Goal: Find specific page/section

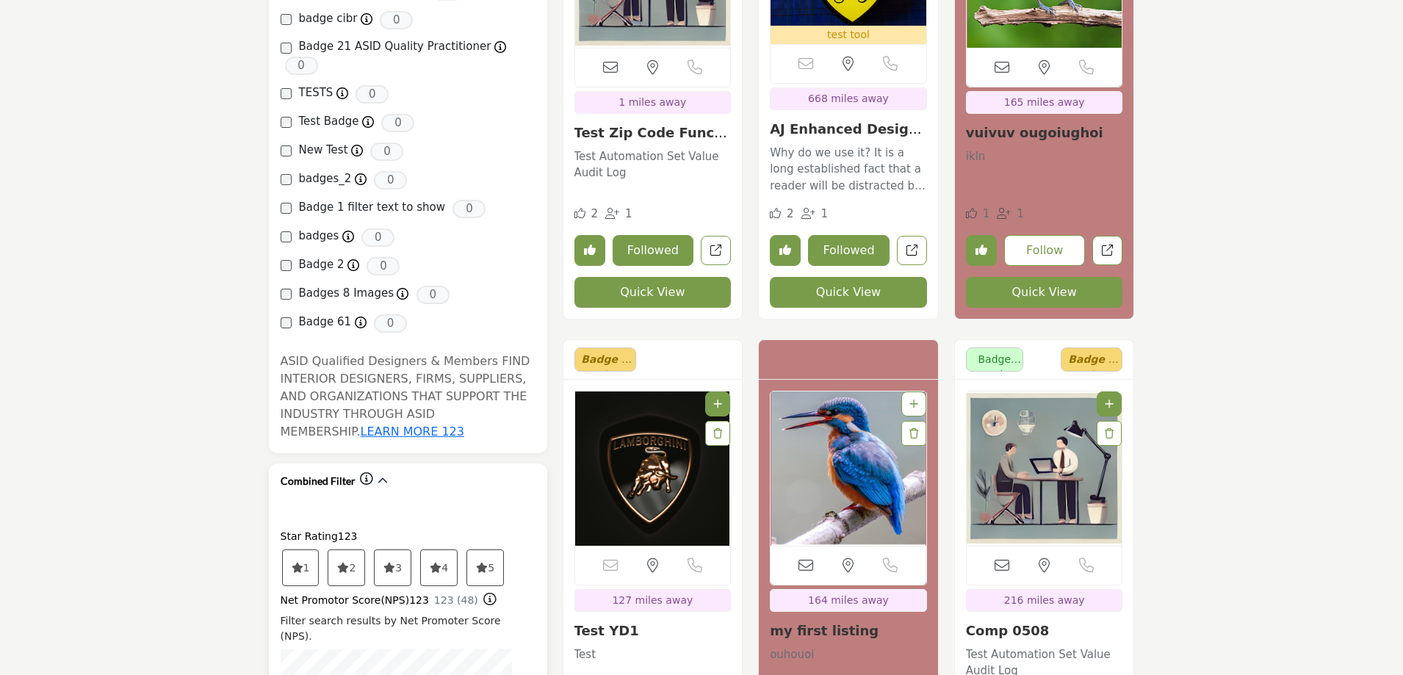
scroll to position [1469, 0]
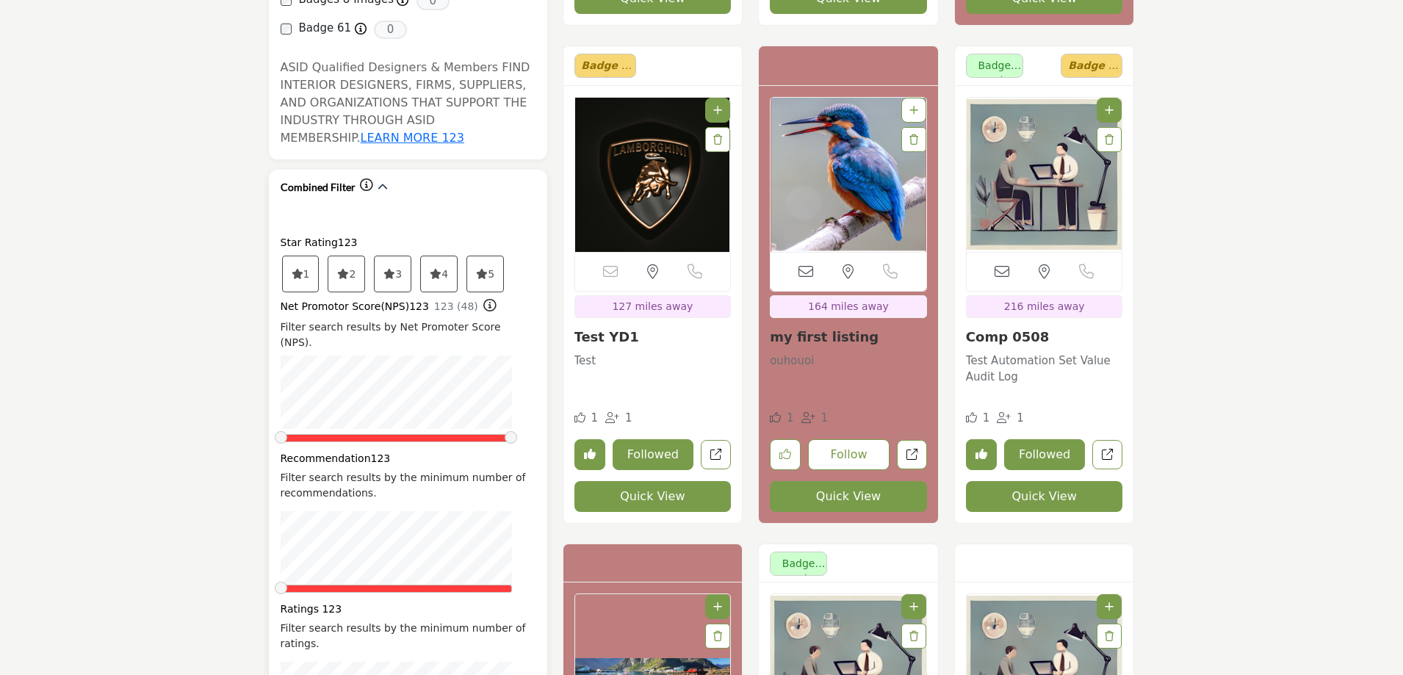
drag, startPoint x: 281, startPoint y: 155, endPoint x: 353, endPoint y: 154, distance: 72.0
click at [354, 178] on div "Combined Filter" at bounding box center [334, 187] width 107 height 18
copy h2 "Combined Filter"
click at [458, 205] on p at bounding box center [408, 214] width 255 height 18
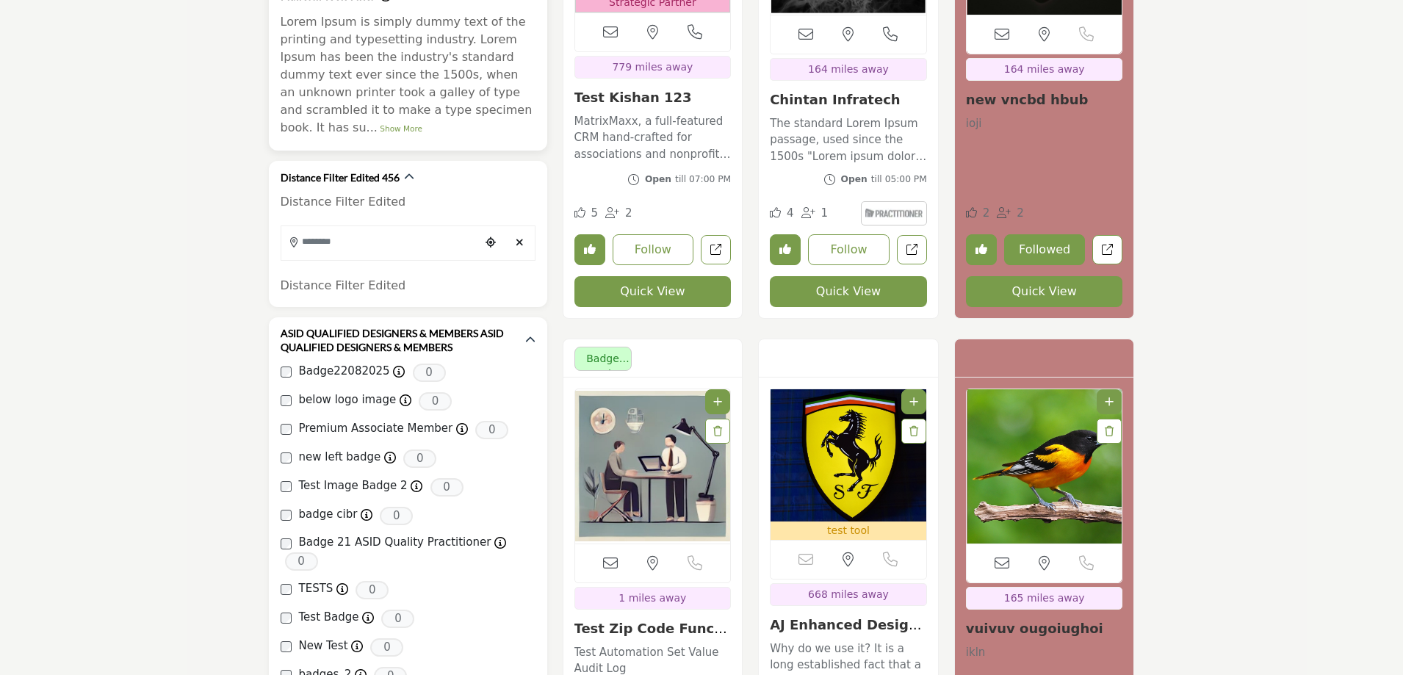
scroll to position [661, 0]
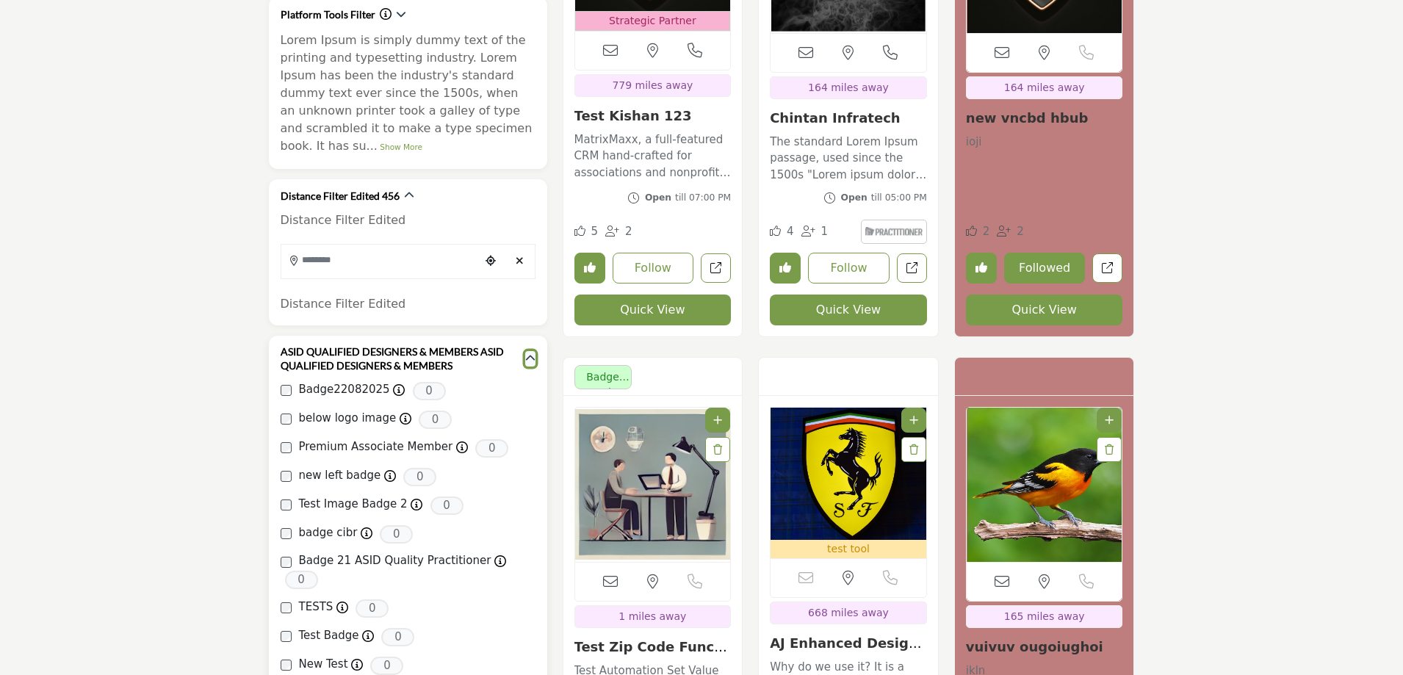
click at [533, 353] on icon "button" at bounding box center [530, 358] width 10 height 10
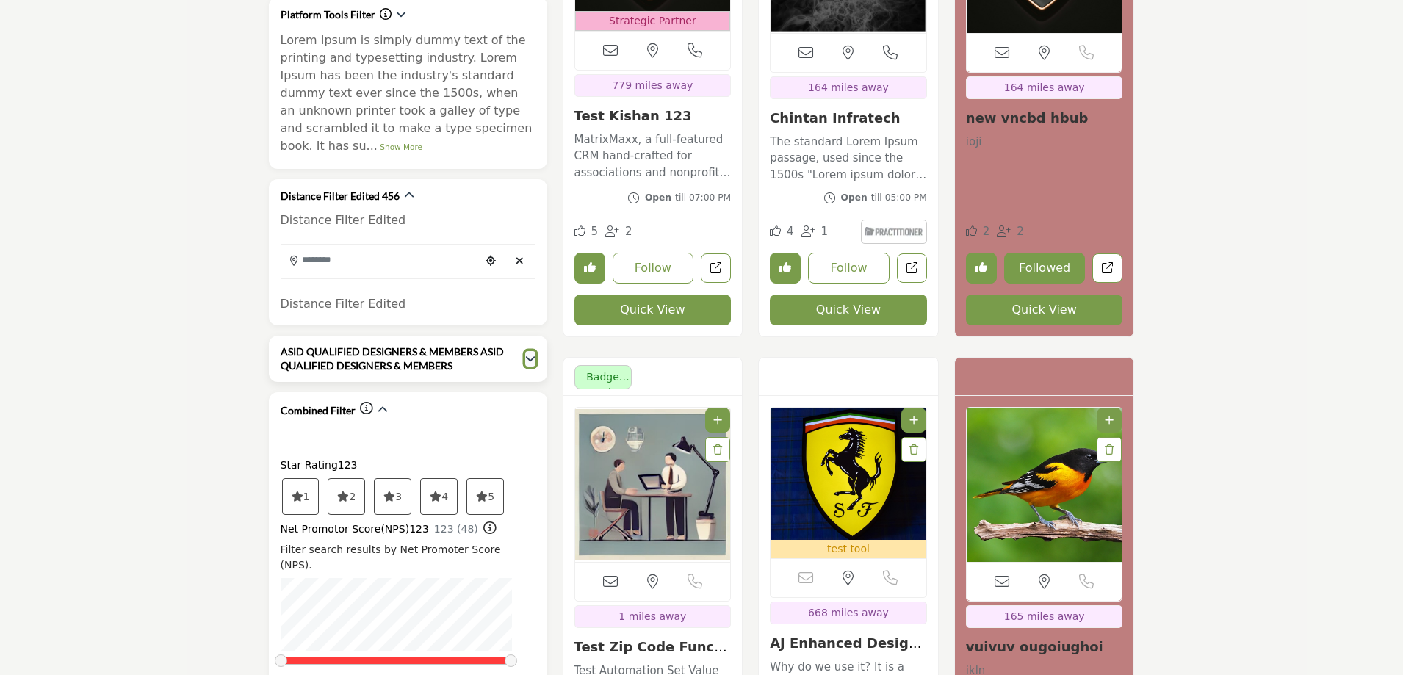
click at [531, 353] on icon "button" at bounding box center [530, 358] width 10 height 10
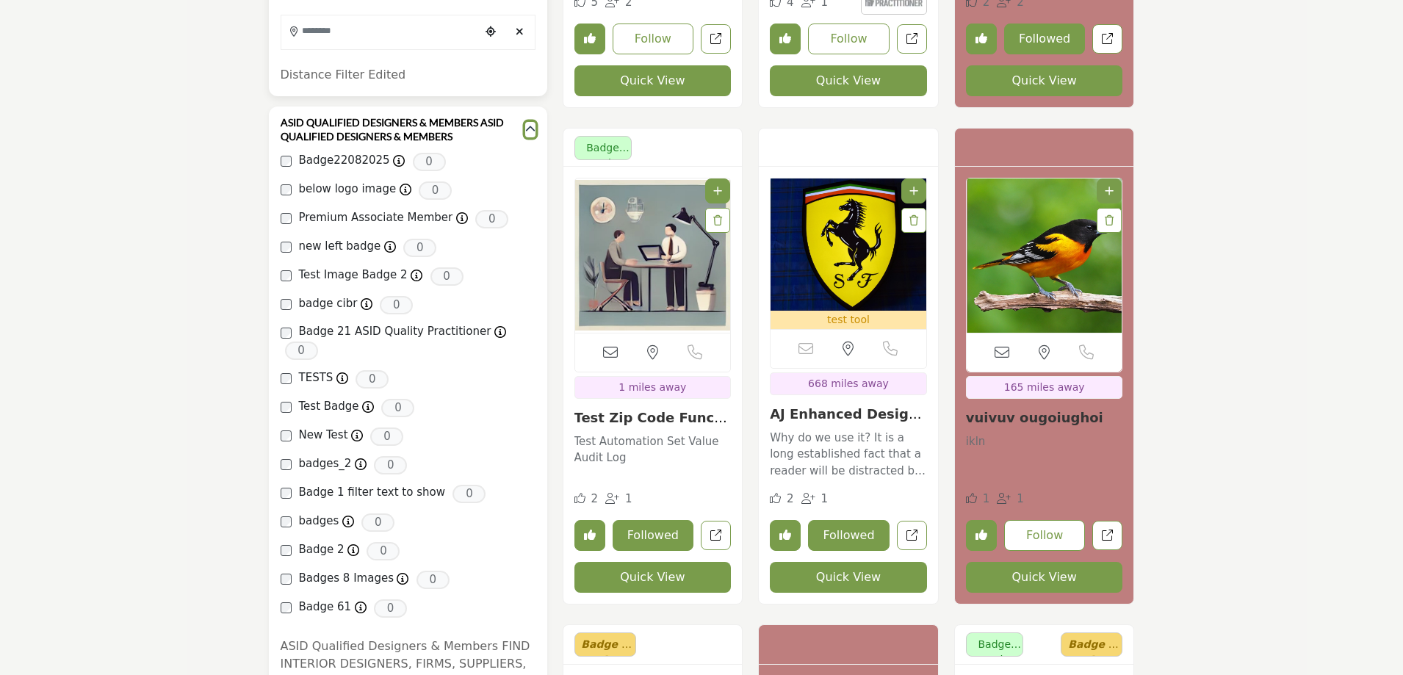
scroll to position [1028, 0]
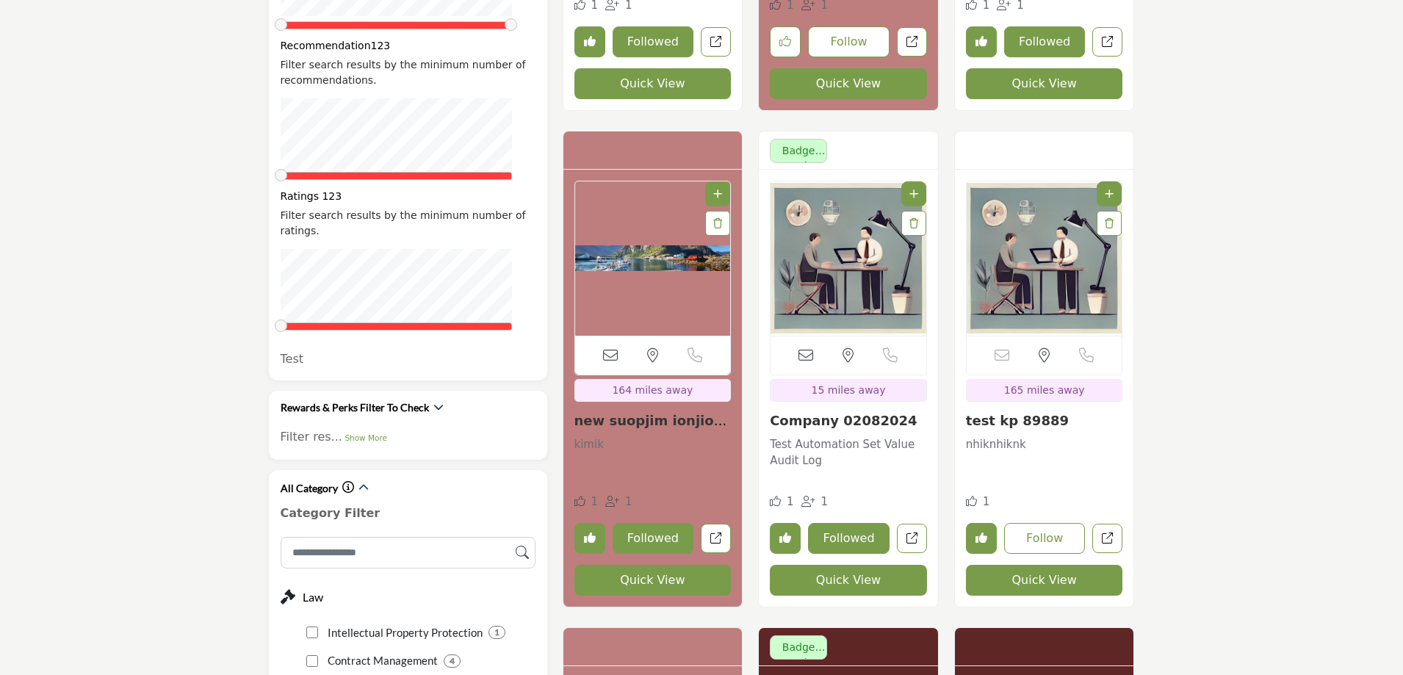
scroll to position [2057, 0]
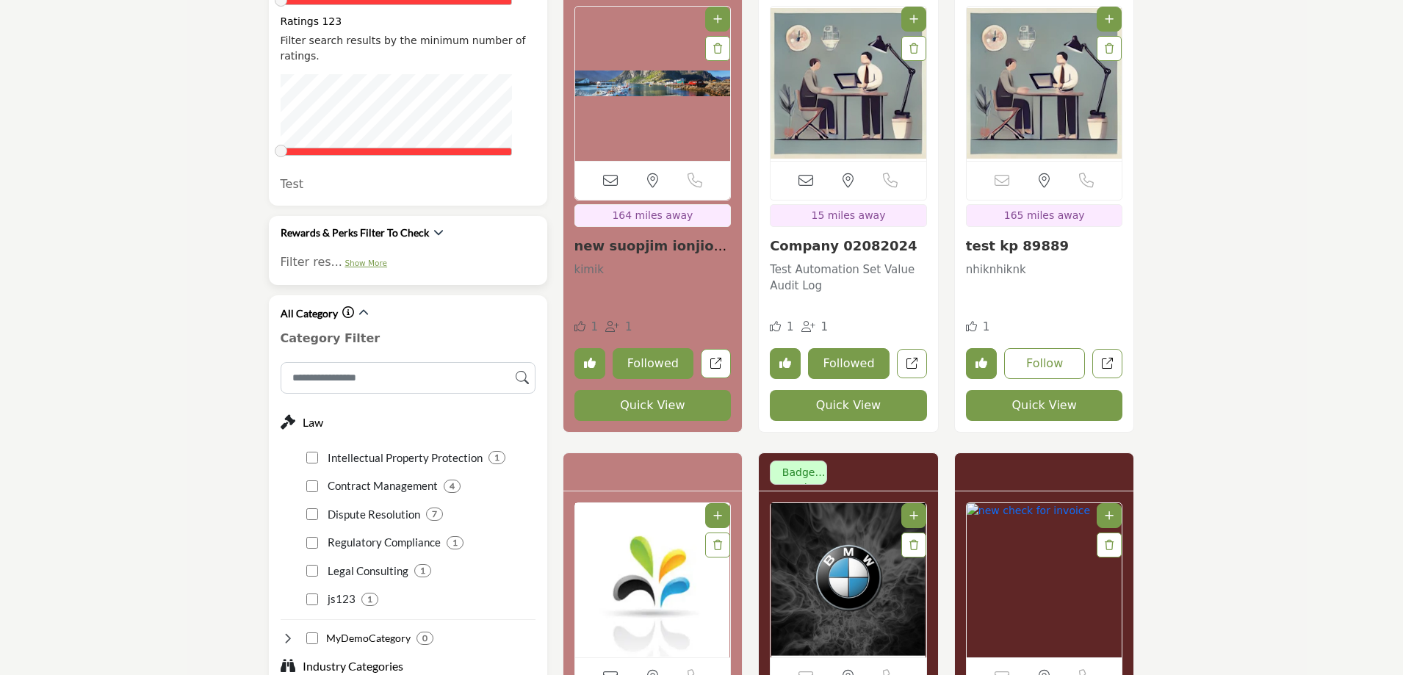
click at [347, 259] on link "Show More" at bounding box center [365, 263] width 43 height 9
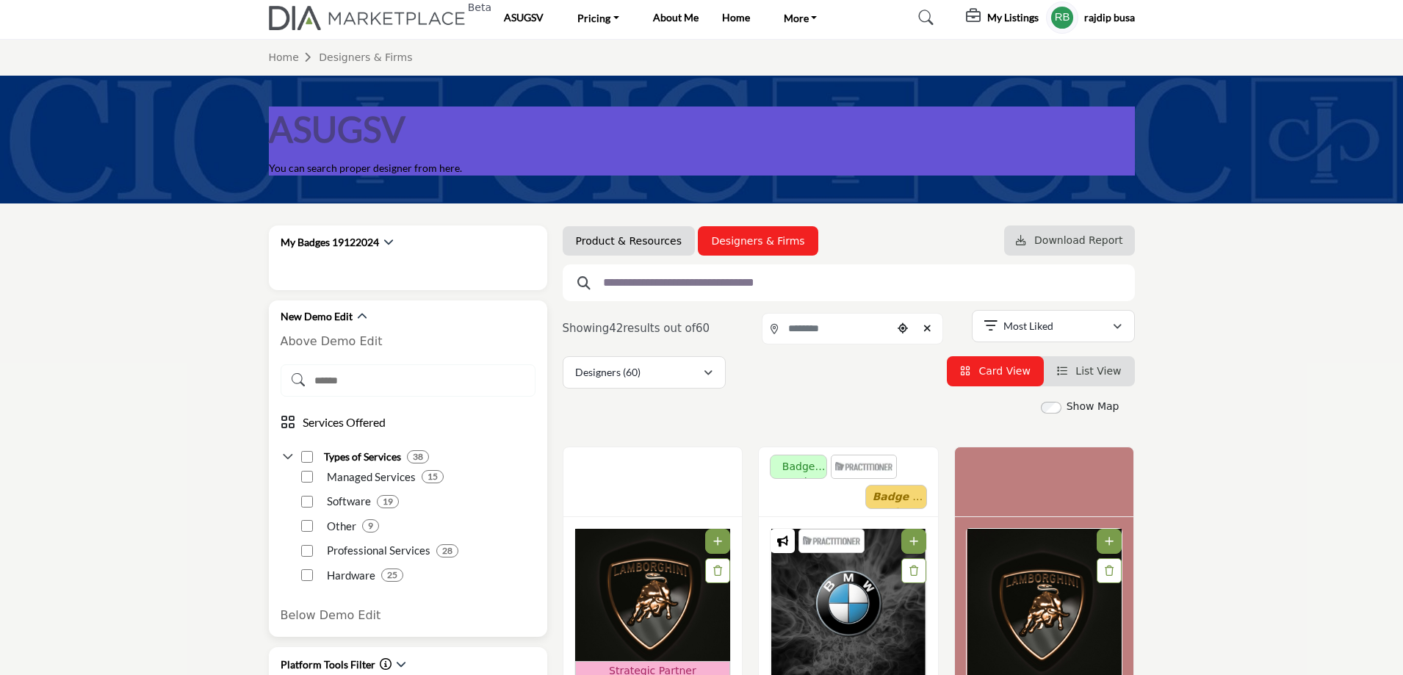
scroll to position [0, 0]
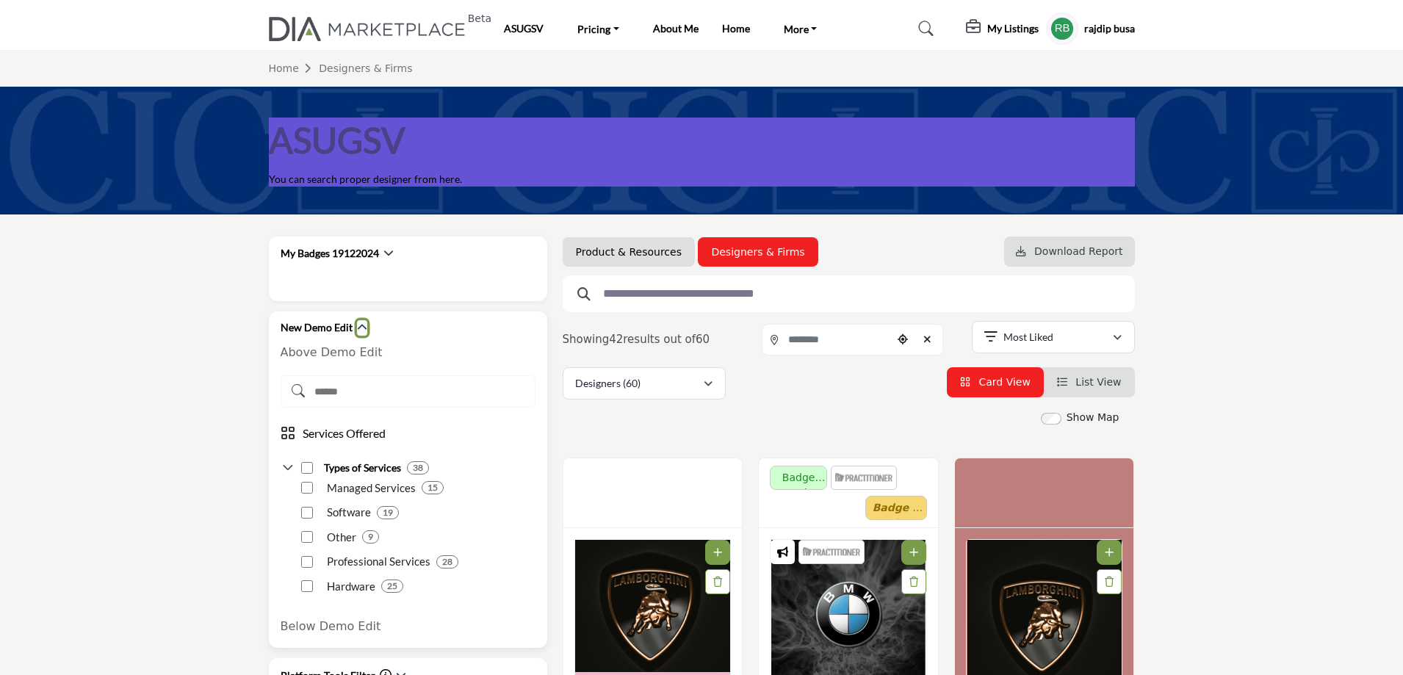
click at [362, 323] on icon "button" at bounding box center [362, 327] width 10 height 10
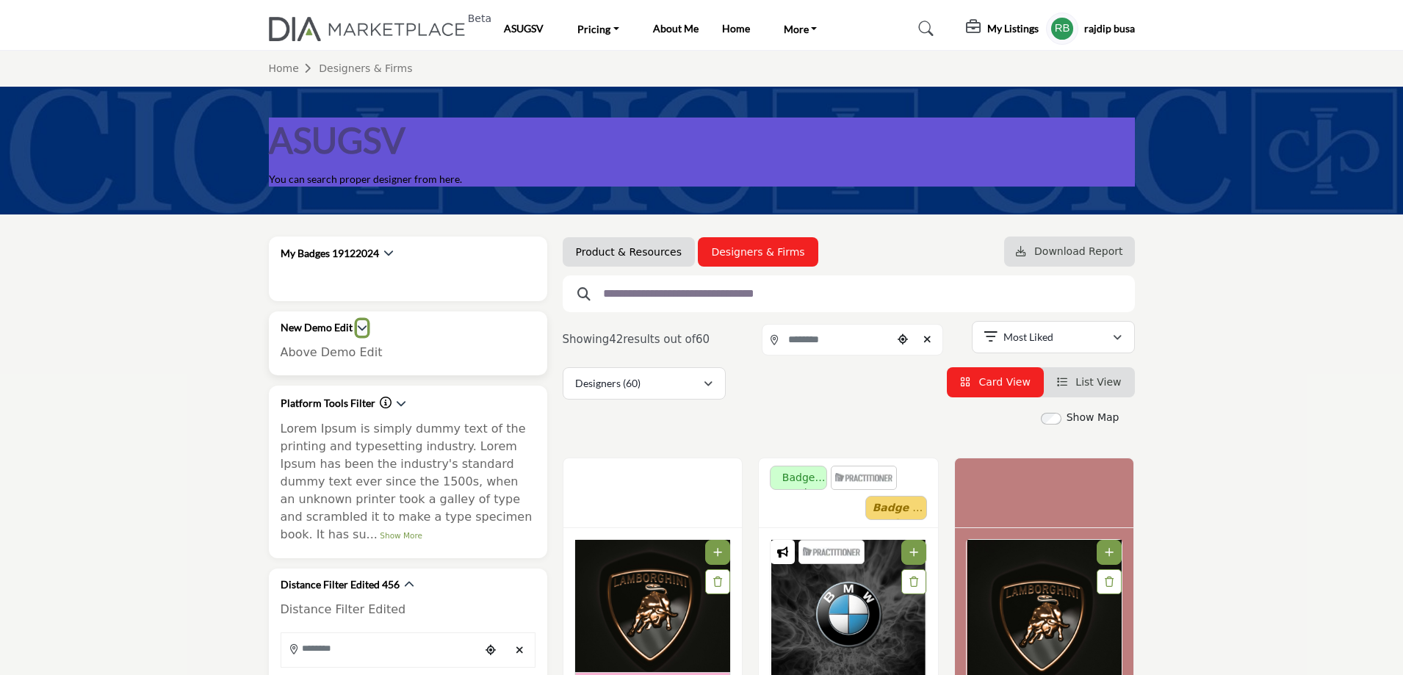
click at [362, 323] on icon "button" at bounding box center [362, 327] width 10 height 10
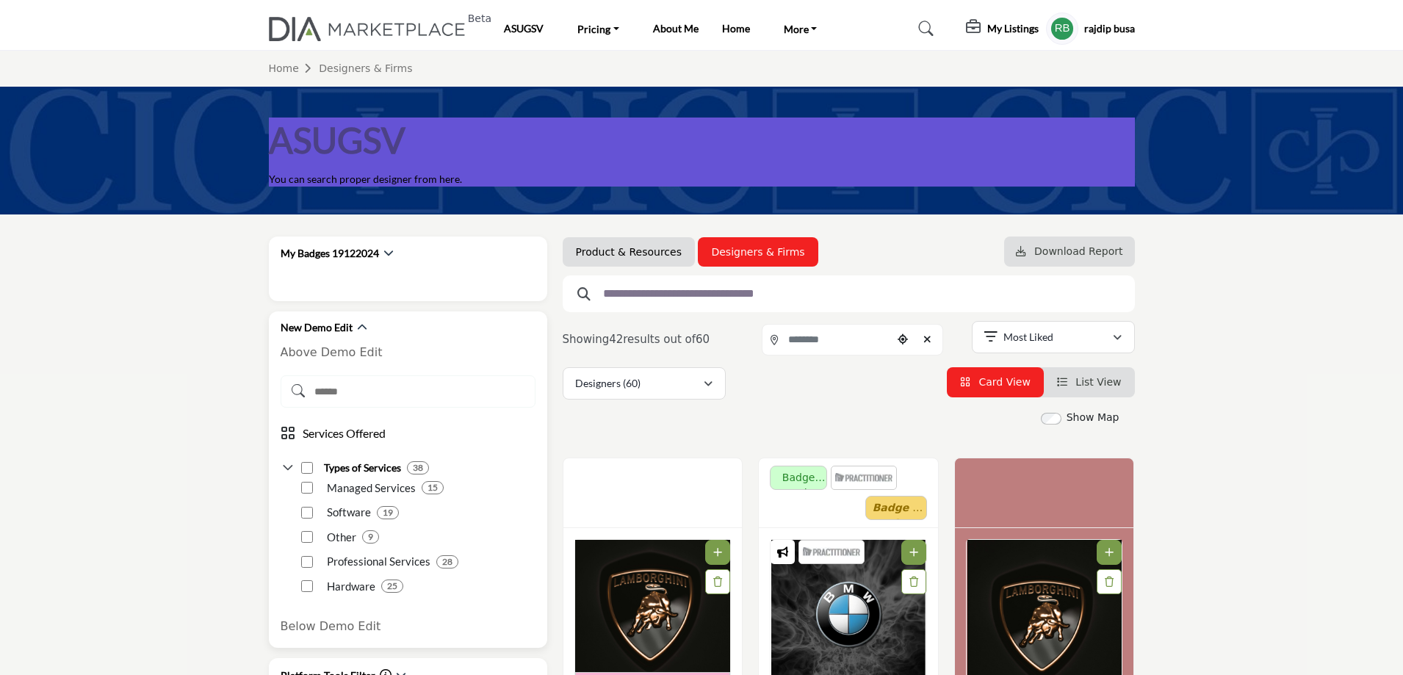
click at [282, 460] on div "Types of Services 38" at bounding box center [408, 463] width 255 height 26
click at [284, 464] on icon at bounding box center [288, 468] width 15 height 15
